Goal: Find specific page/section: Find specific page/section

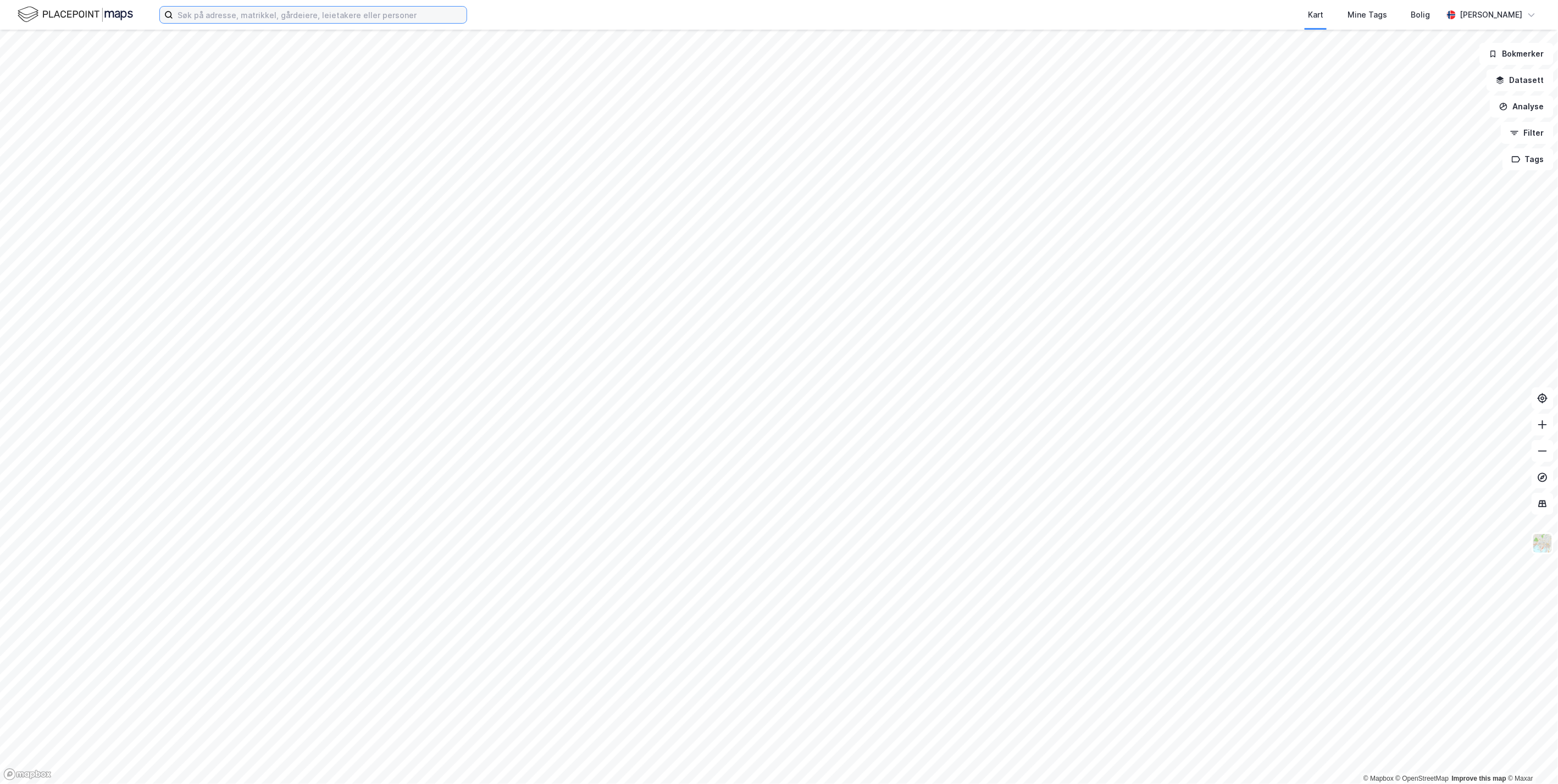
click at [328, 19] on input at bounding box center [319, 15] width 293 height 16
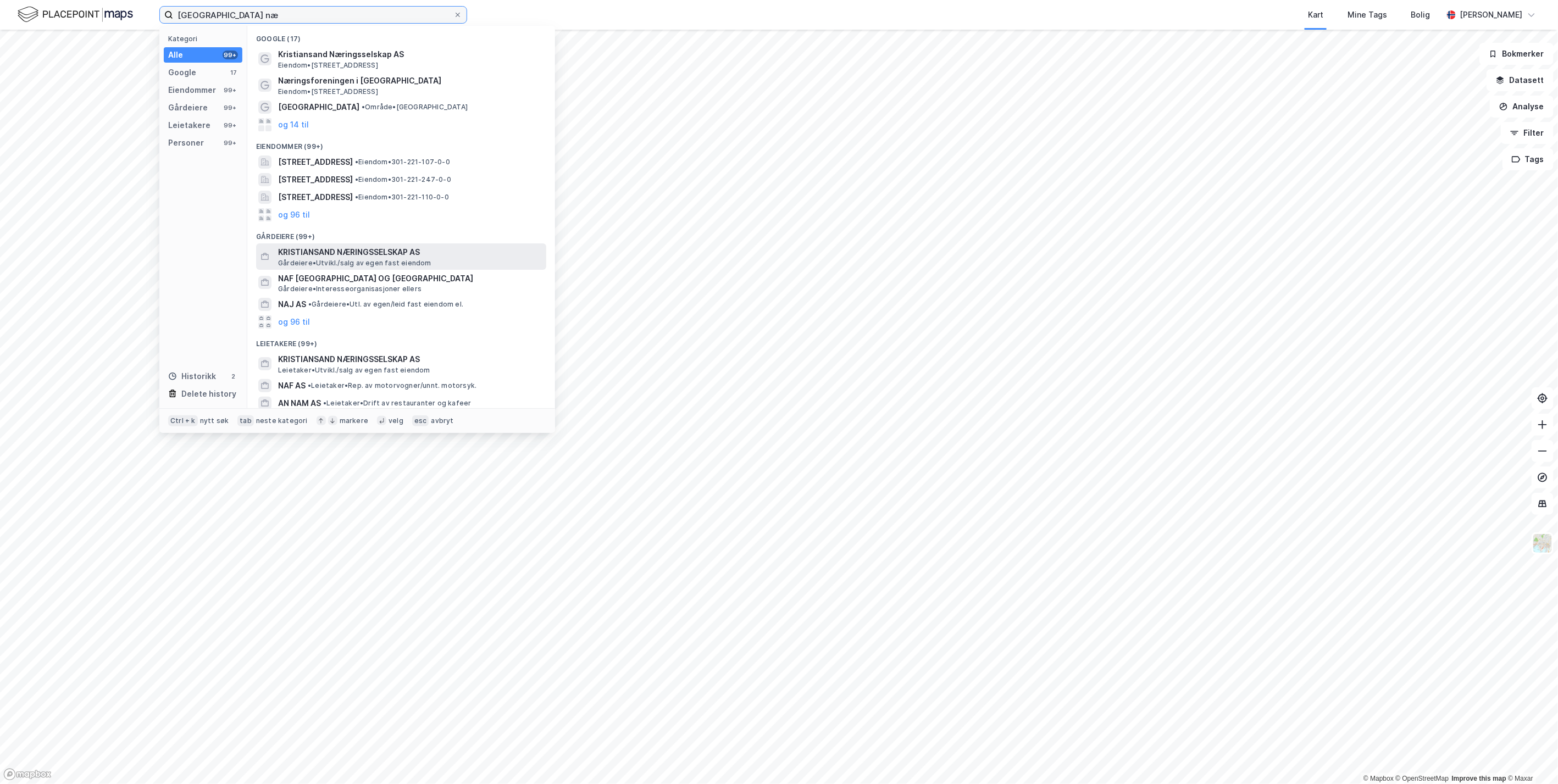
type input "[GEOGRAPHIC_DATA] næ"
click at [351, 250] on span "KRISTIANSAND NÆRINGSSELSKAP AS" at bounding box center [410, 252] width 264 height 13
